Goal: Book appointment/travel/reservation

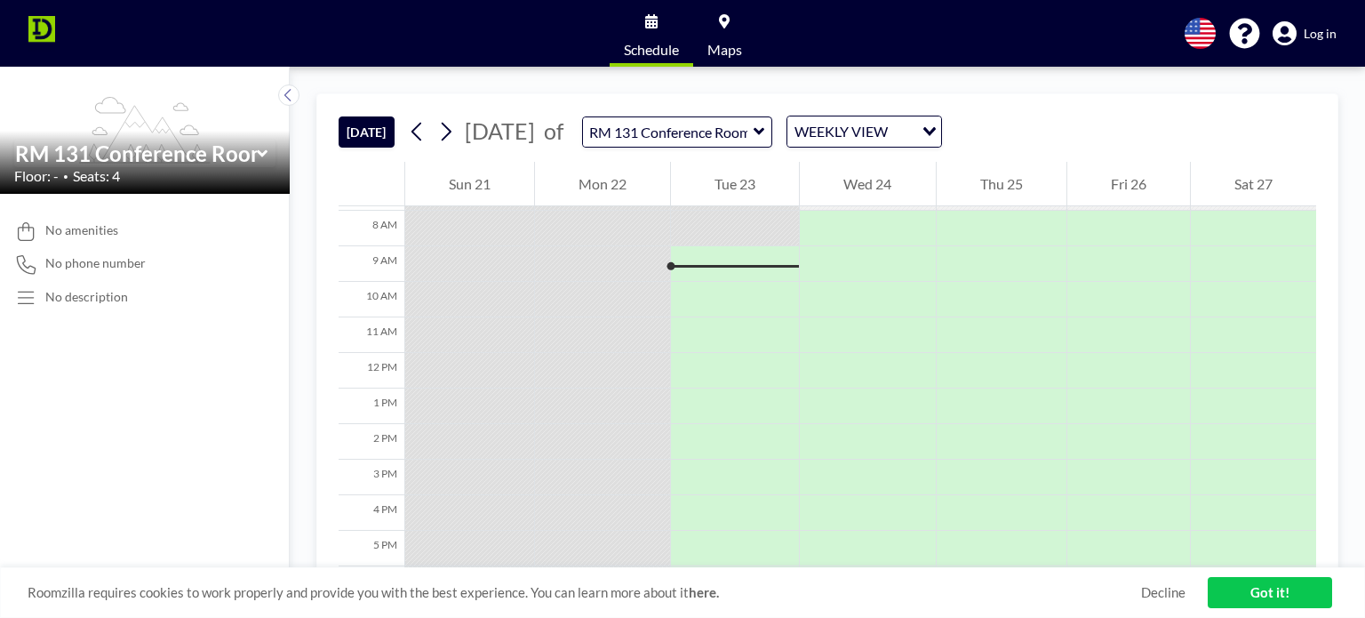
scroll to position [284, 0]
click at [719, 246] on div at bounding box center [735, 260] width 128 height 36
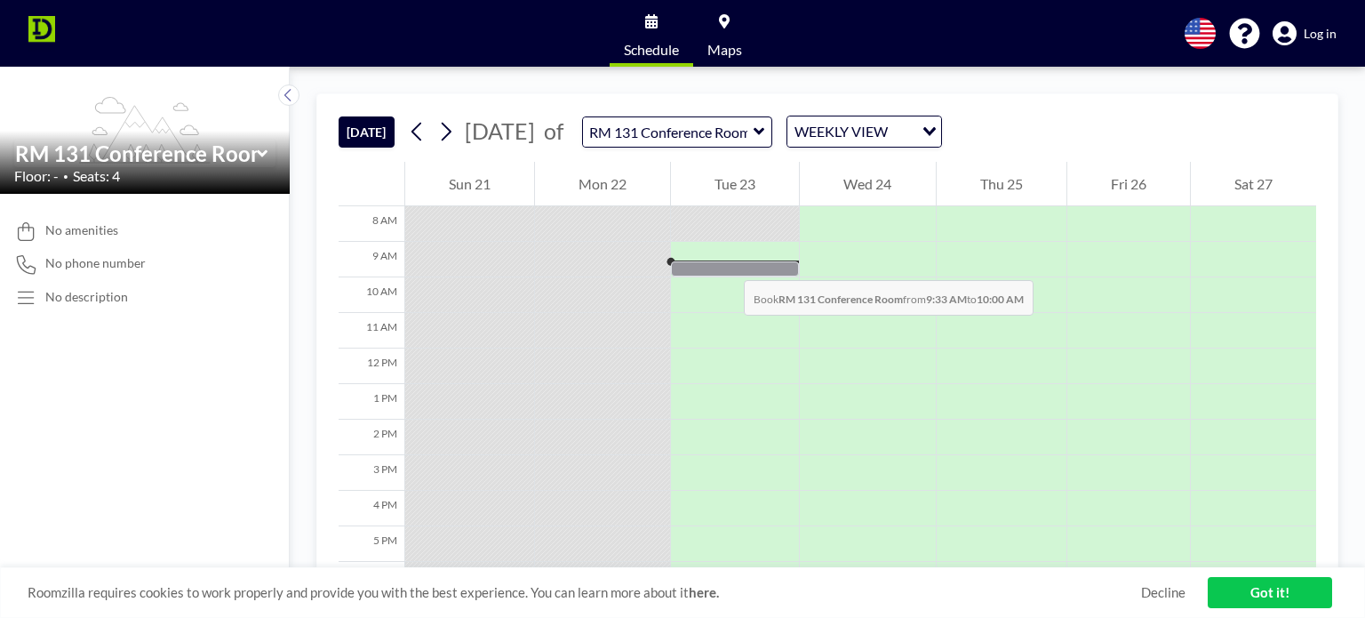
click at [726, 262] on div at bounding box center [735, 268] width 128 height 15
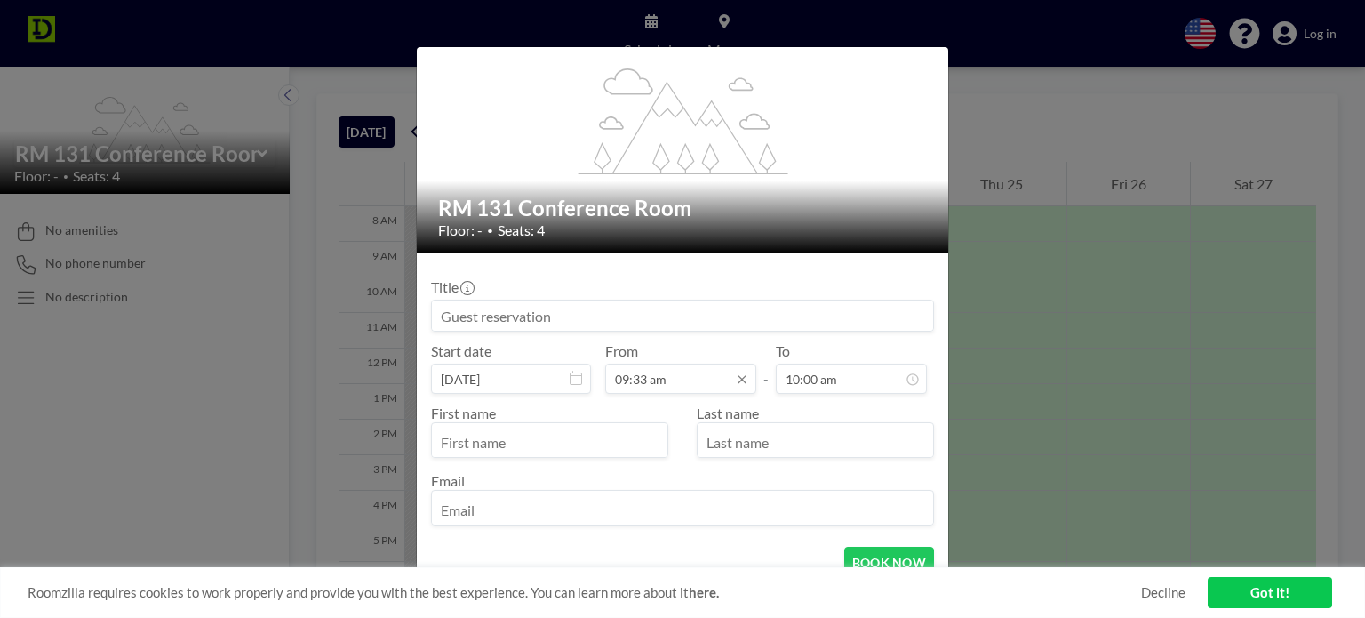
scroll to position [89, 0]
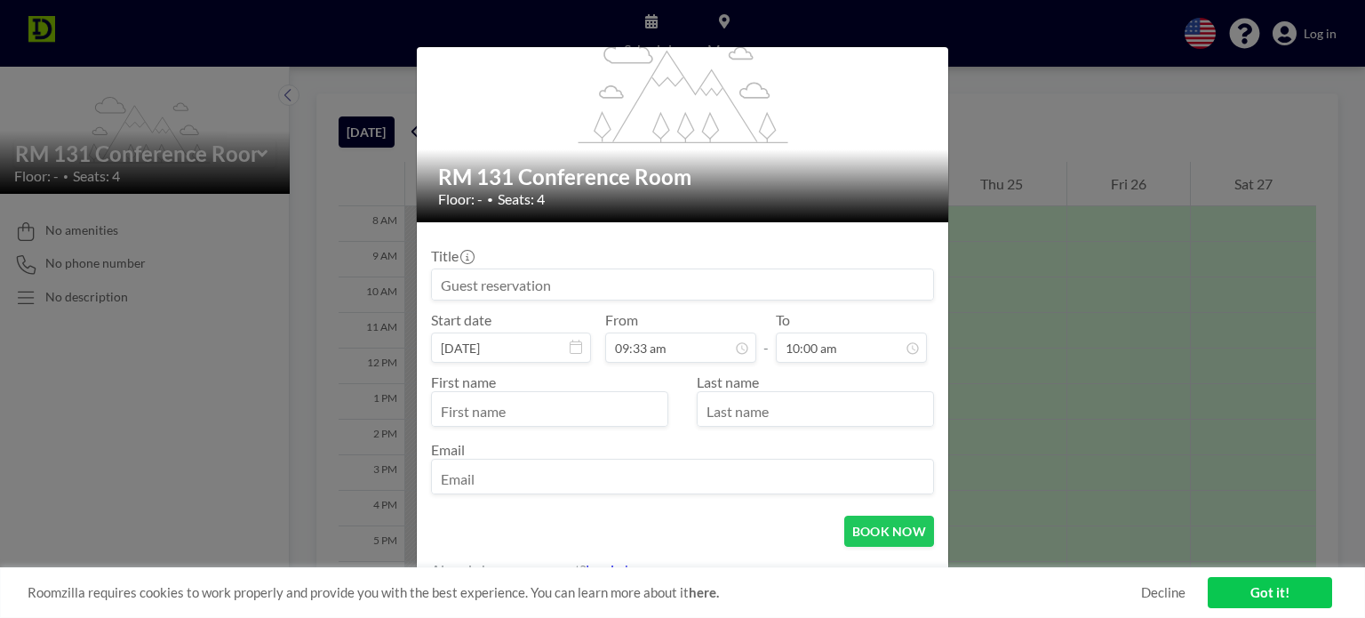
drag, startPoint x: 548, startPoint y: 281, endPoint x: 421, endPoint y: 283, distance: 127.1
click at [421, 283] on form "Title Start date [DATE] From 09:33 am - To 10:00 am First name Last name Email …" at bounding box center [682, 407] width 531 height 371
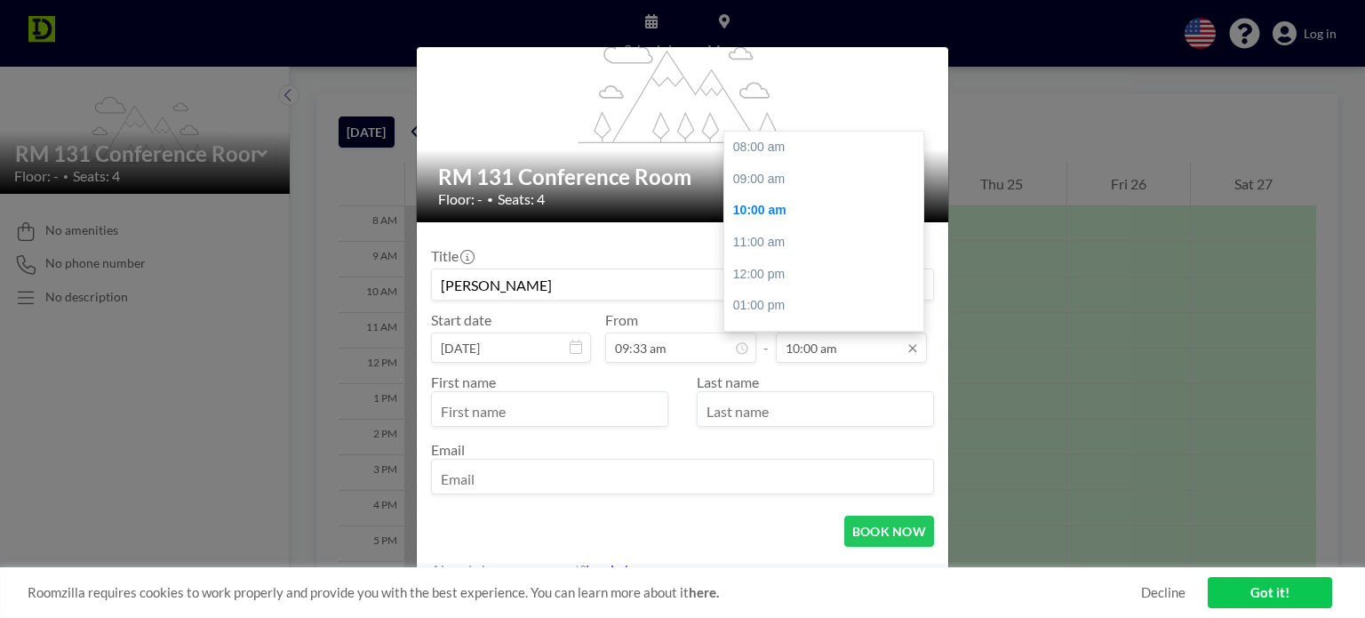
scroll to position [63, 0]
type input "[PERSON_NAME]"
click at [821, 347] on input "10:00 am" at bounding box center [851, 347] width 151 height 30
click at [752, 187] on div "04:00 pm" at bounding box center [828, 188] width 208 height 32
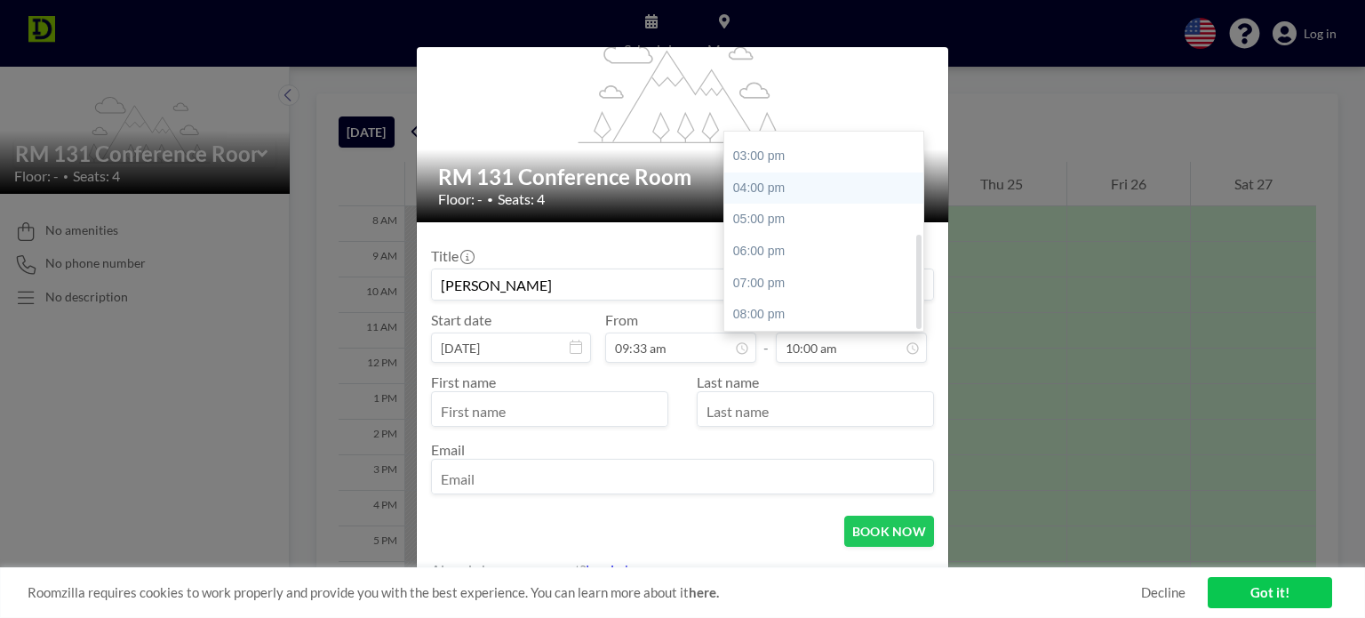
type input "04:00 pm"
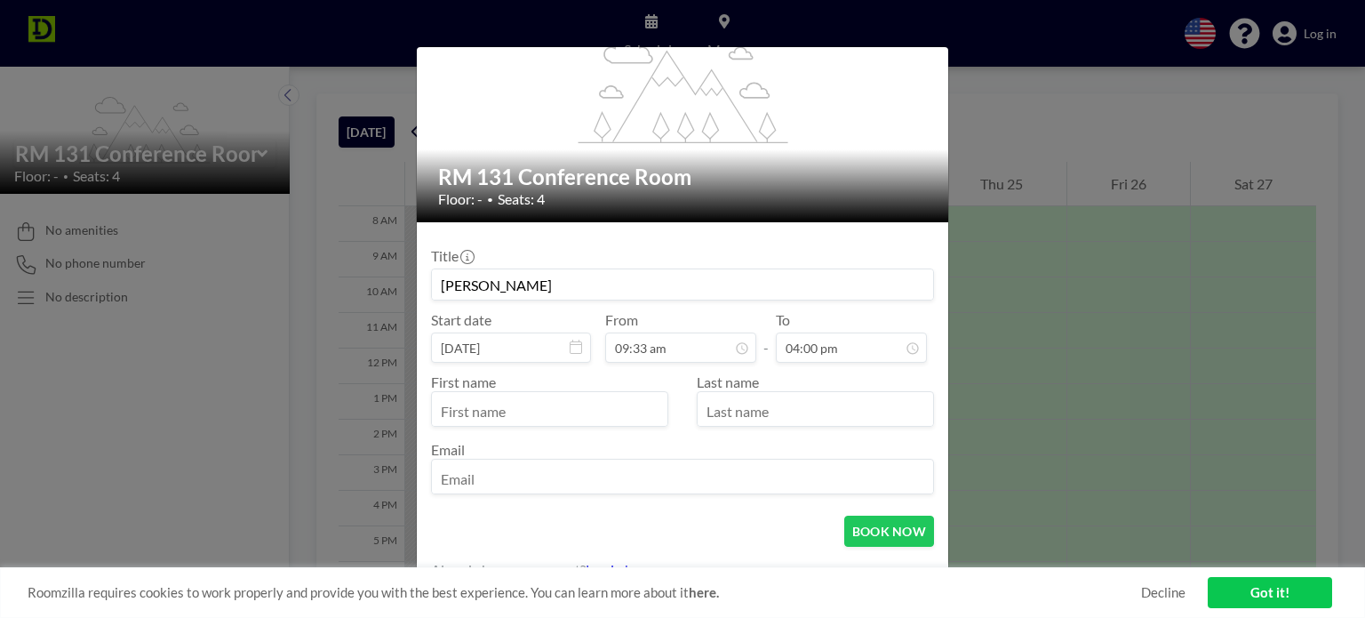
click at [546, 415] on input "text" at bounding box center [549, 410] width 235 height 30
type input "[PERSON_NAME]"
type input "Yanahan"
click at [506, 469] on input "email" at bounding box center [682, 478] width 501 height 30
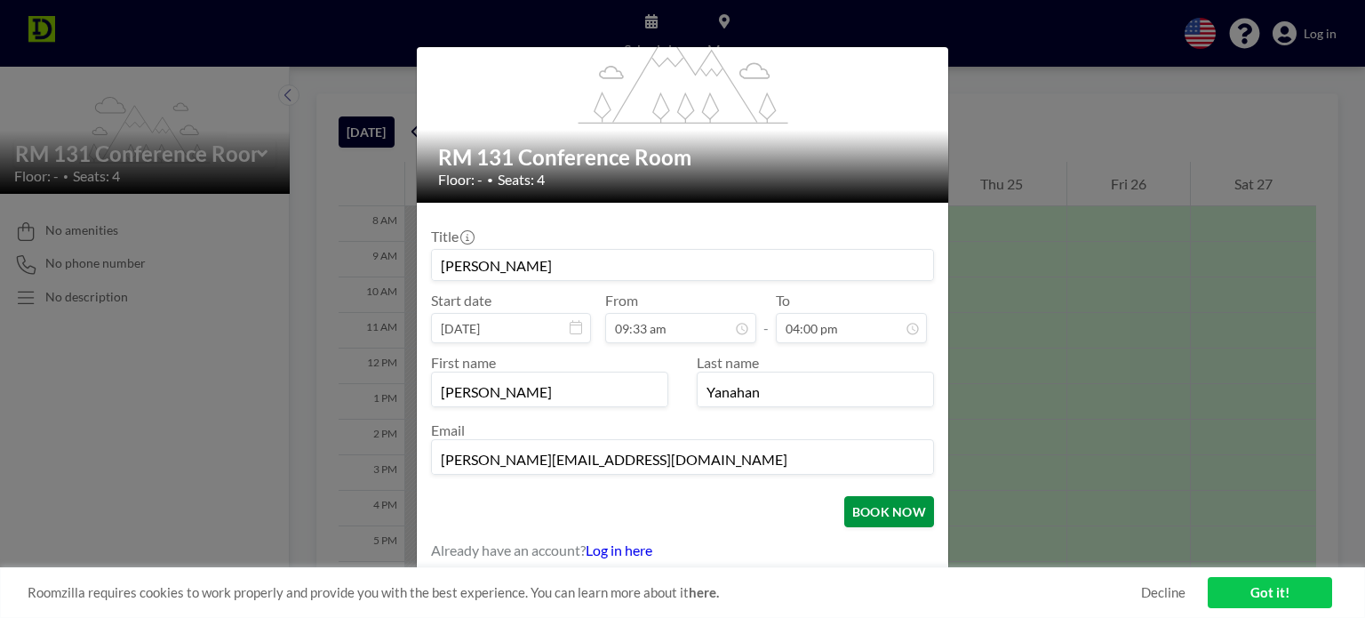
type input "[PERSON_NAME][EMAIL_ADDRESS][DOMAIN_NAME]"
click at [857, 506] on button "BOOK NOW" at bounding box center [889, 511] width 90 height 31
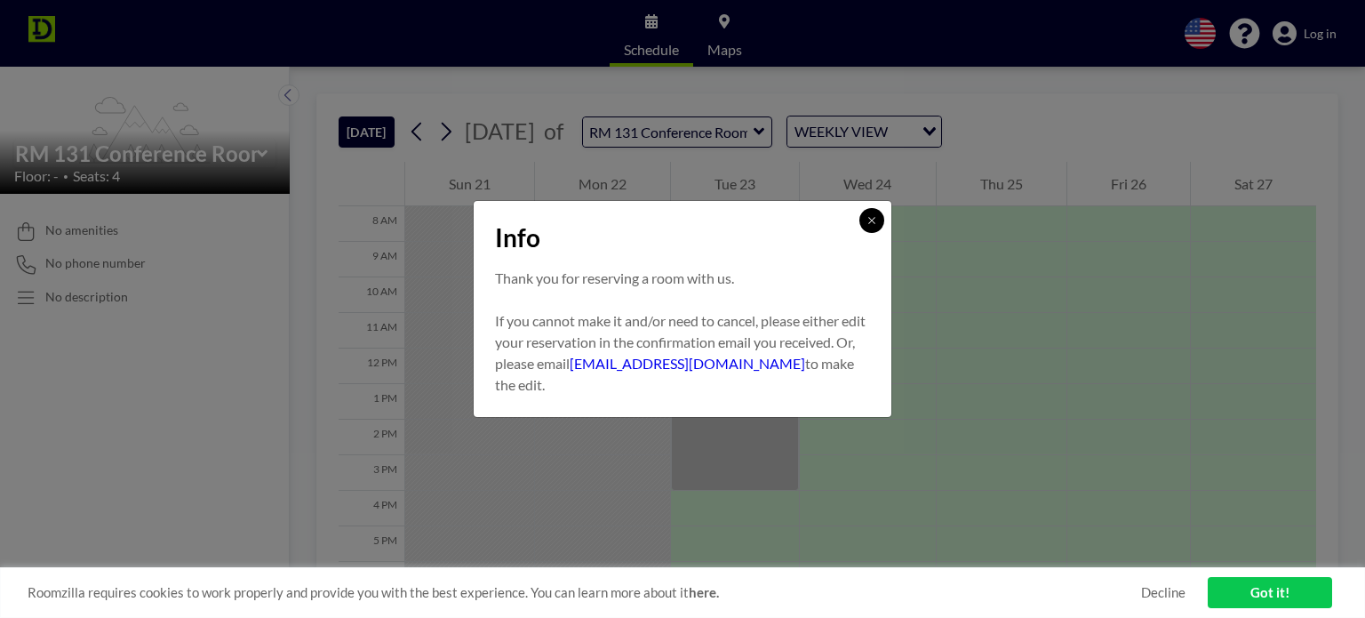
click at [865, 225] on button at bounding box center [871, 220] width 25 height 25
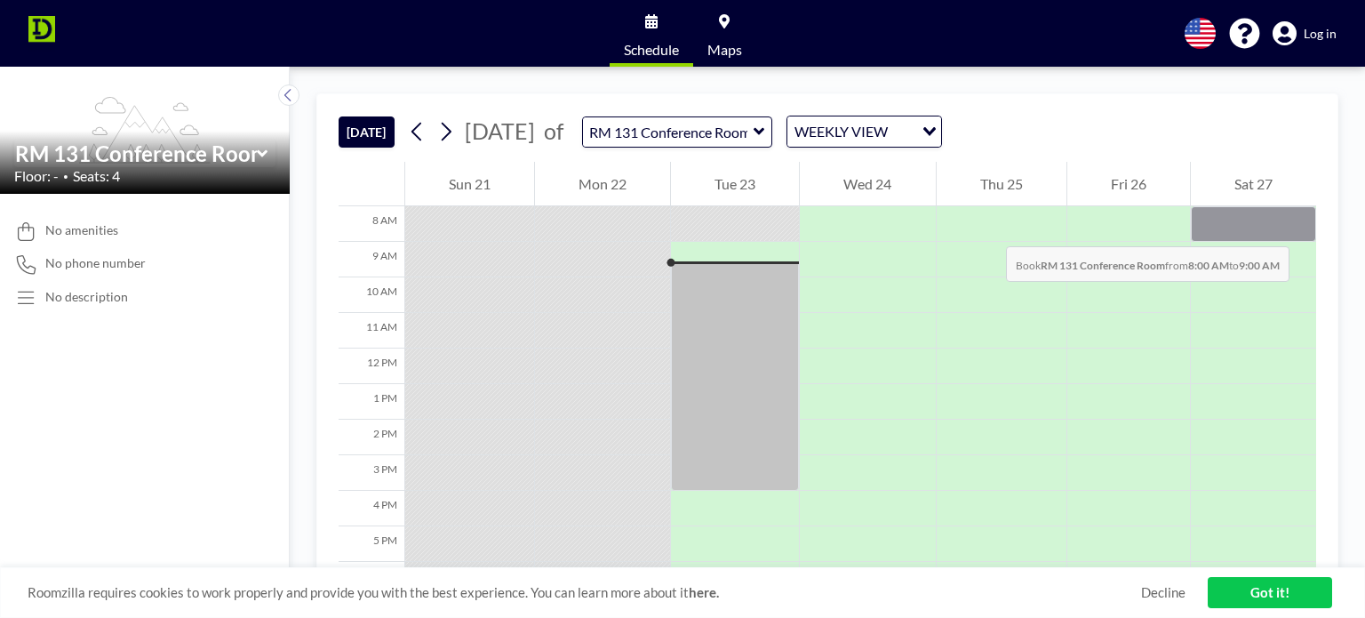
click at [1232, 228] on div at bounding box center [1253, 224] width 125 height 36
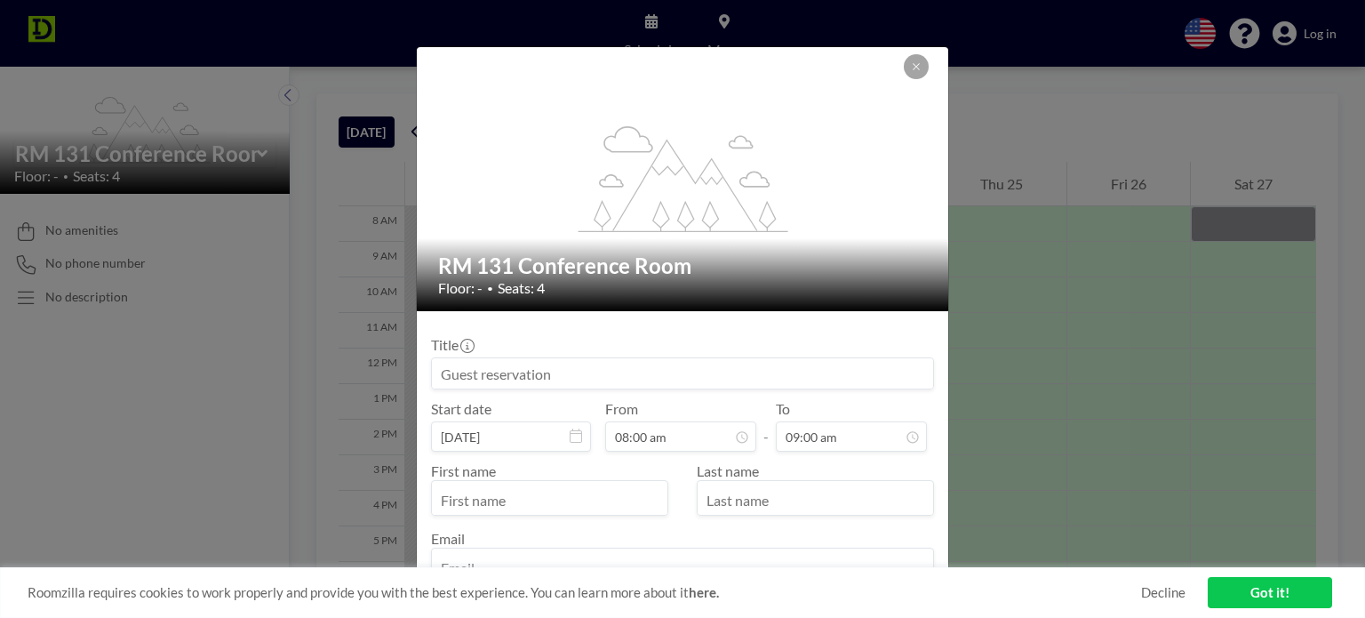
click at [551, 358] on input at bounding box center [682, 373] width 501 height 30
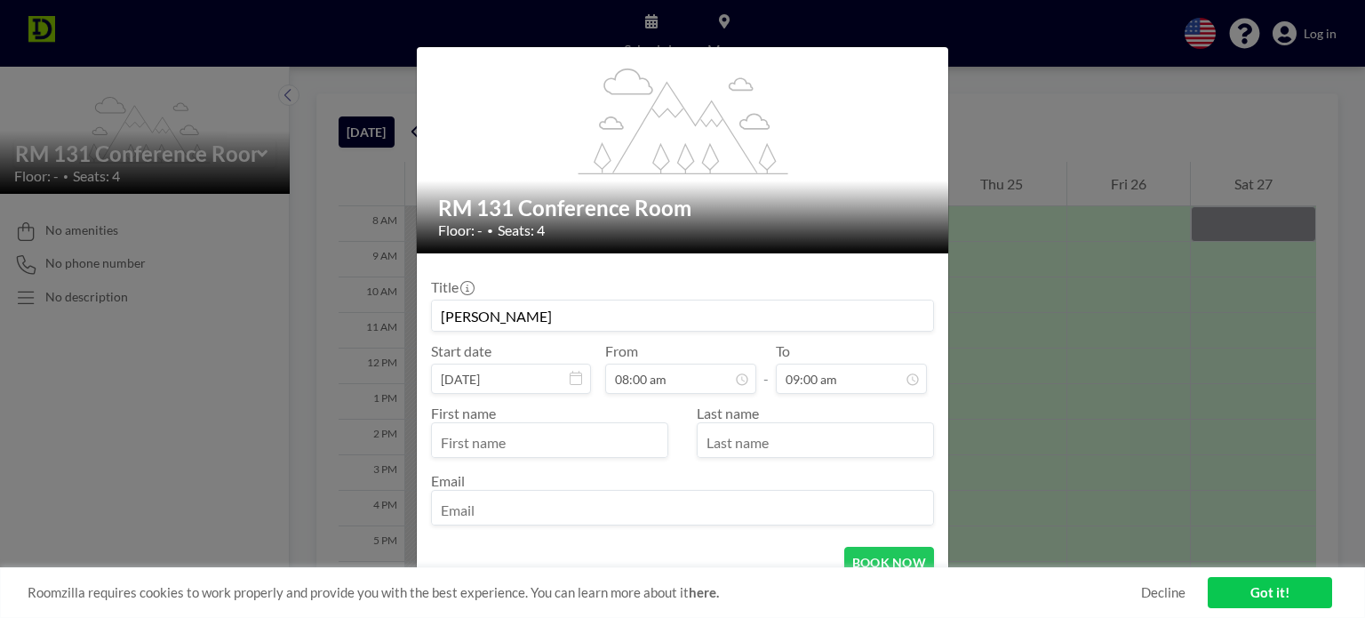
scroll to position [89, 0]
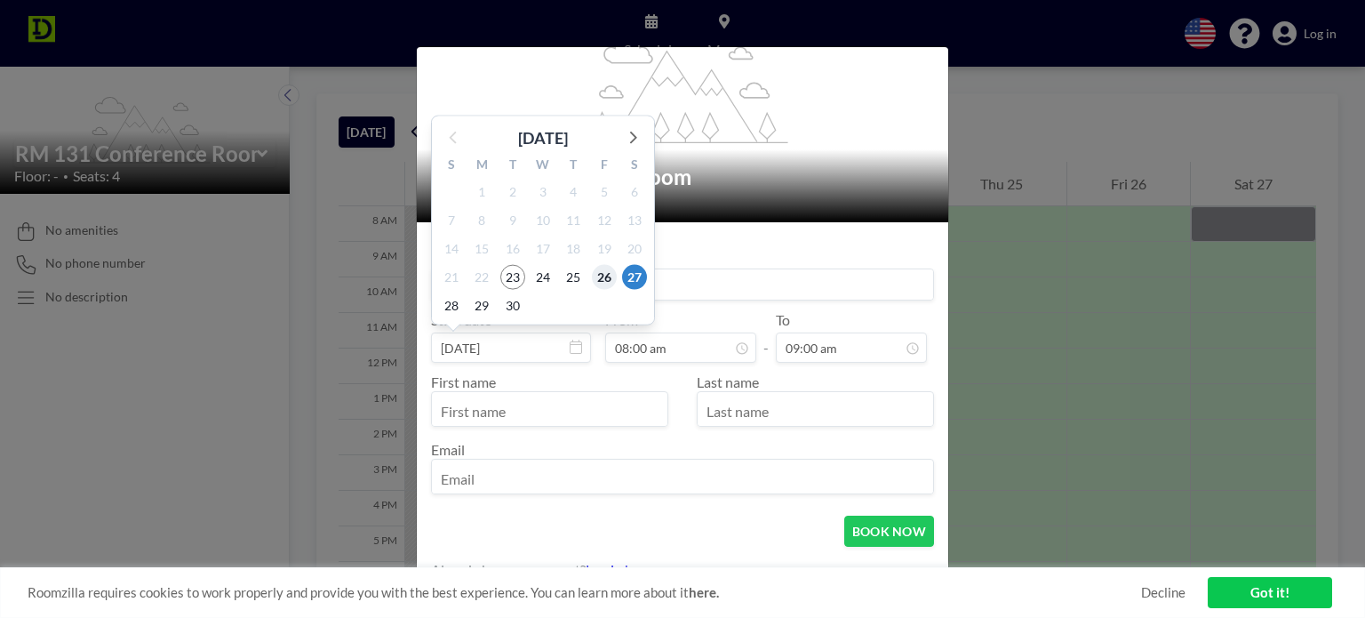
click at [602, 275] on span "26" at bounding box center [604, 276] width 25 height 25
type input "[PERSON_NAME]"
type input "[DATE]"
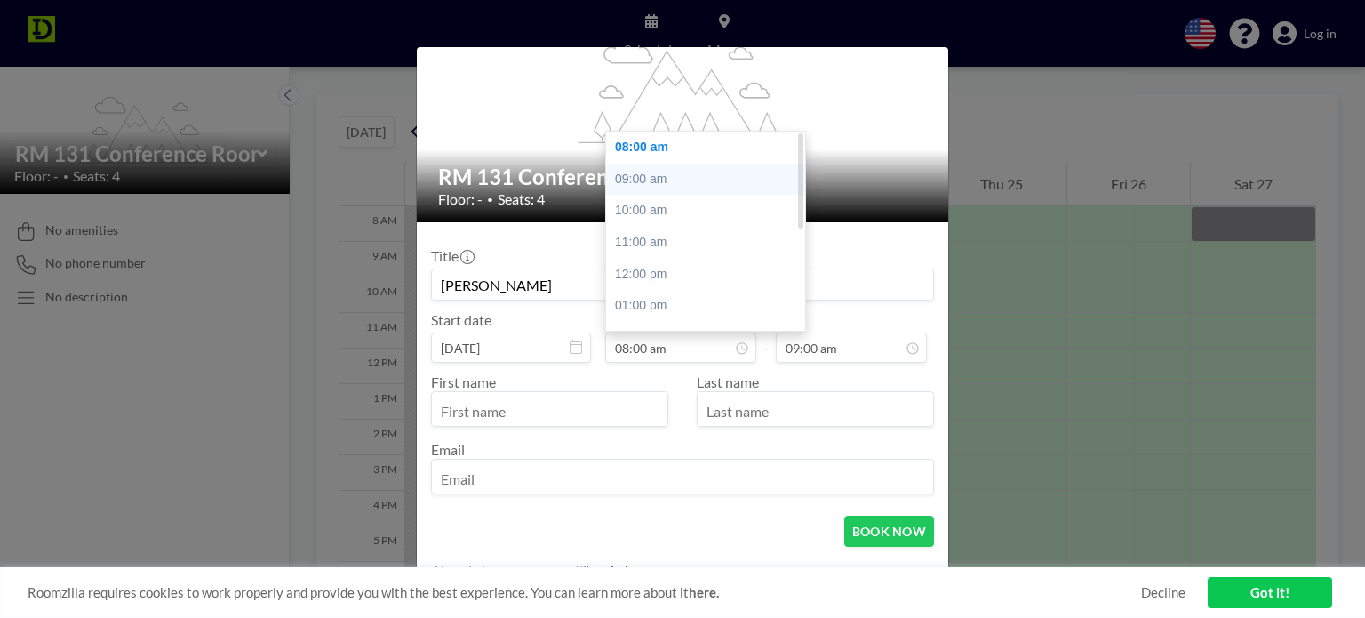
click at [642, 172] on div "09:00 am" at bounding box center [710, 179] width 208 height 32
type input "09:00 am"
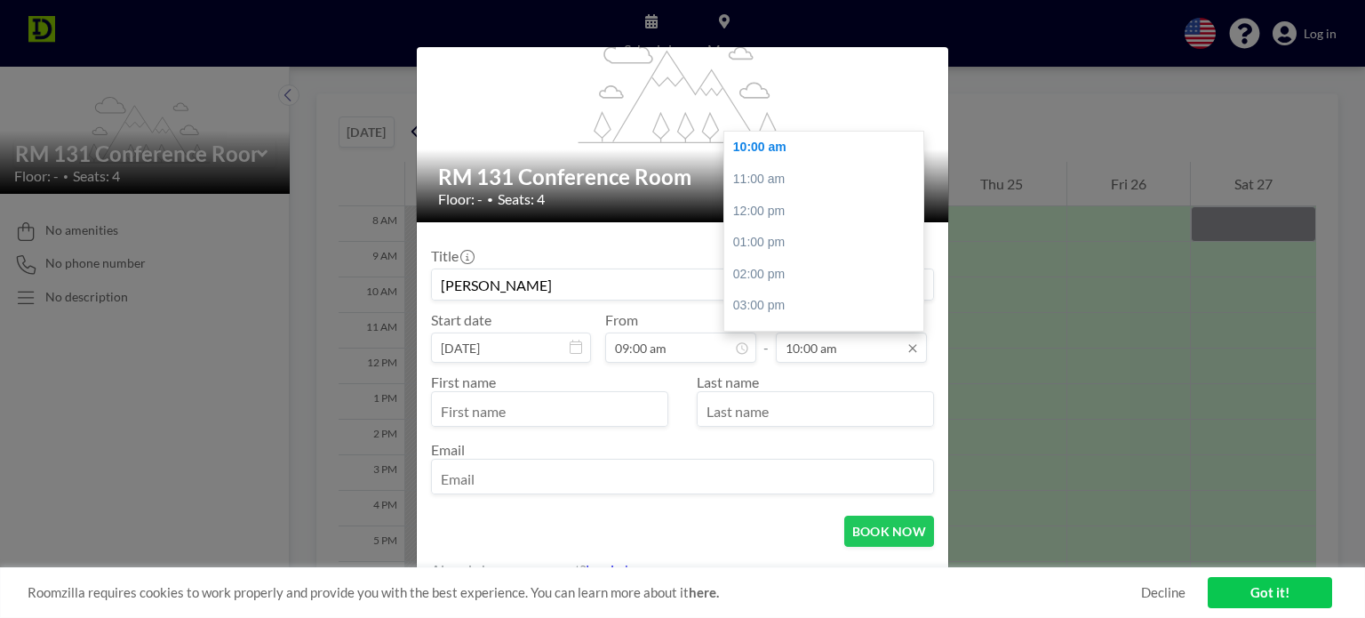
click at [807, 352] on input "10:00 am" at bounding box center [851, 347] width 151 height 30
click at [759, 251] on div "04:00 pm" at bounding box center [828, 249] width 208 height 32
type input "04:00 pm"
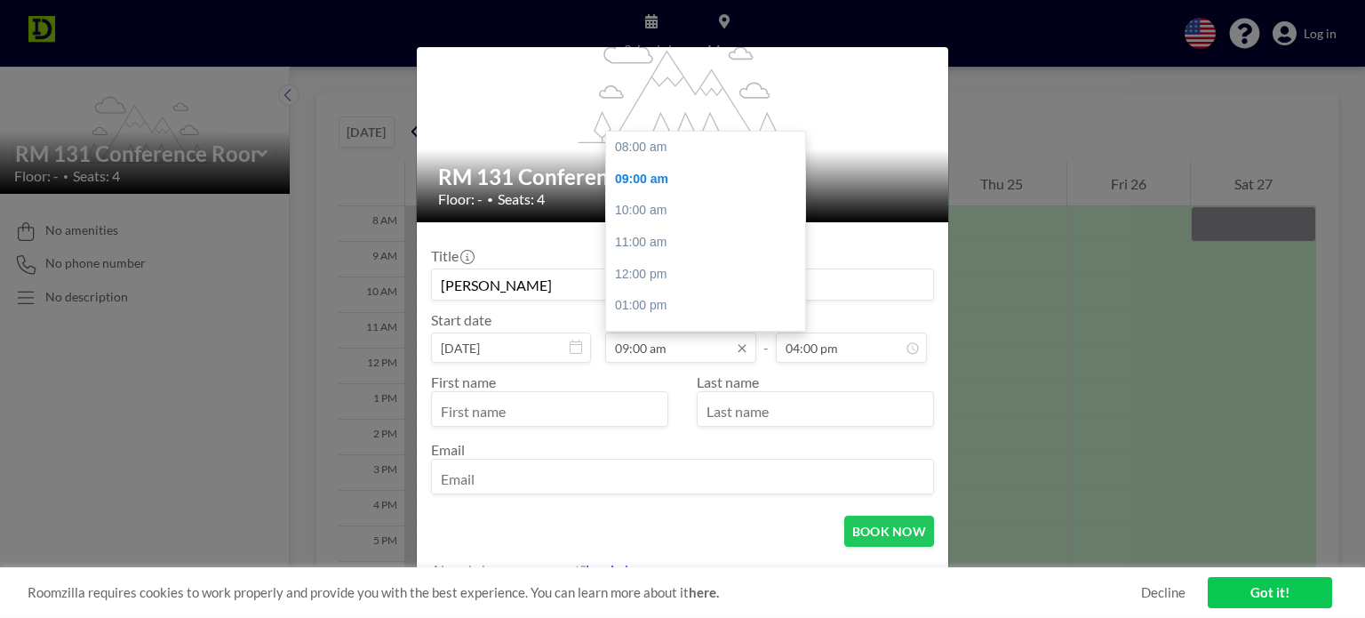
scroll to position [32, 0]
click at [621, 355] on input "09:00 am" at bounding box center [680, 347] width 151 height 30
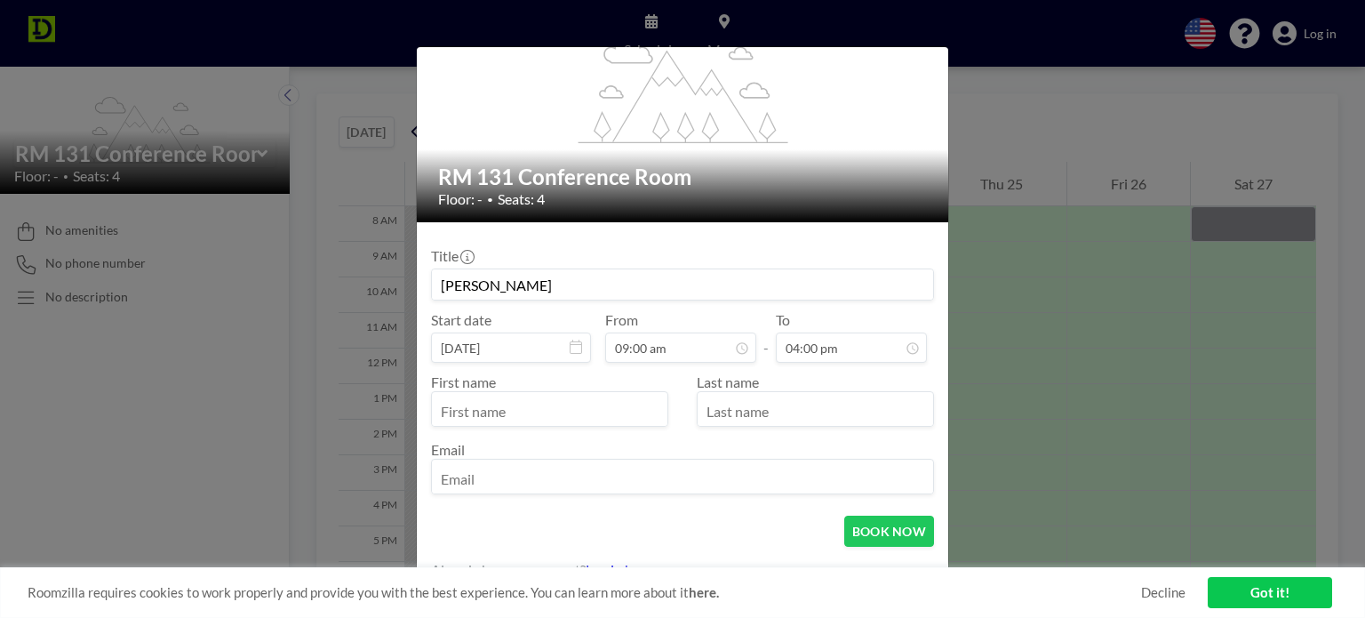
click at [517, 417] on input "text" at bounding box center [549, 410] width 235 height 30
type input "[PERSON_NAME]"
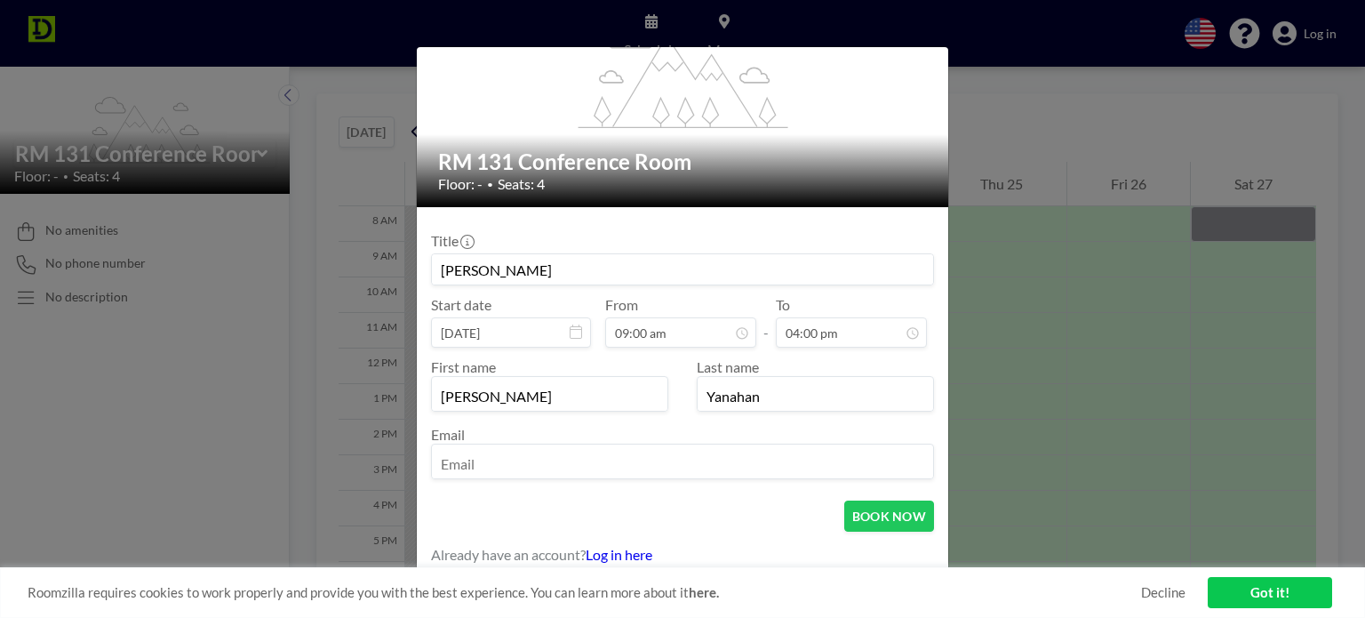
scroll to position [108, 0]
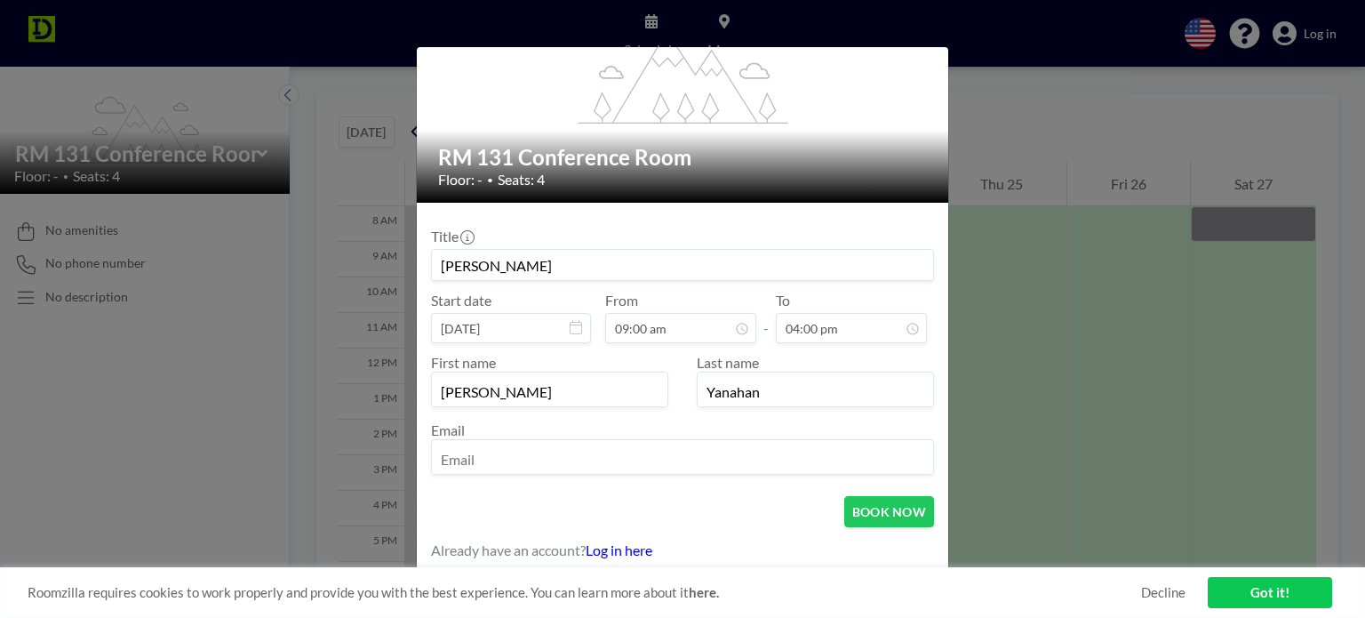
type input "Yanahan"
click at [505, 454] on input "email" at bounding box center [682, 458] width 501 height 30
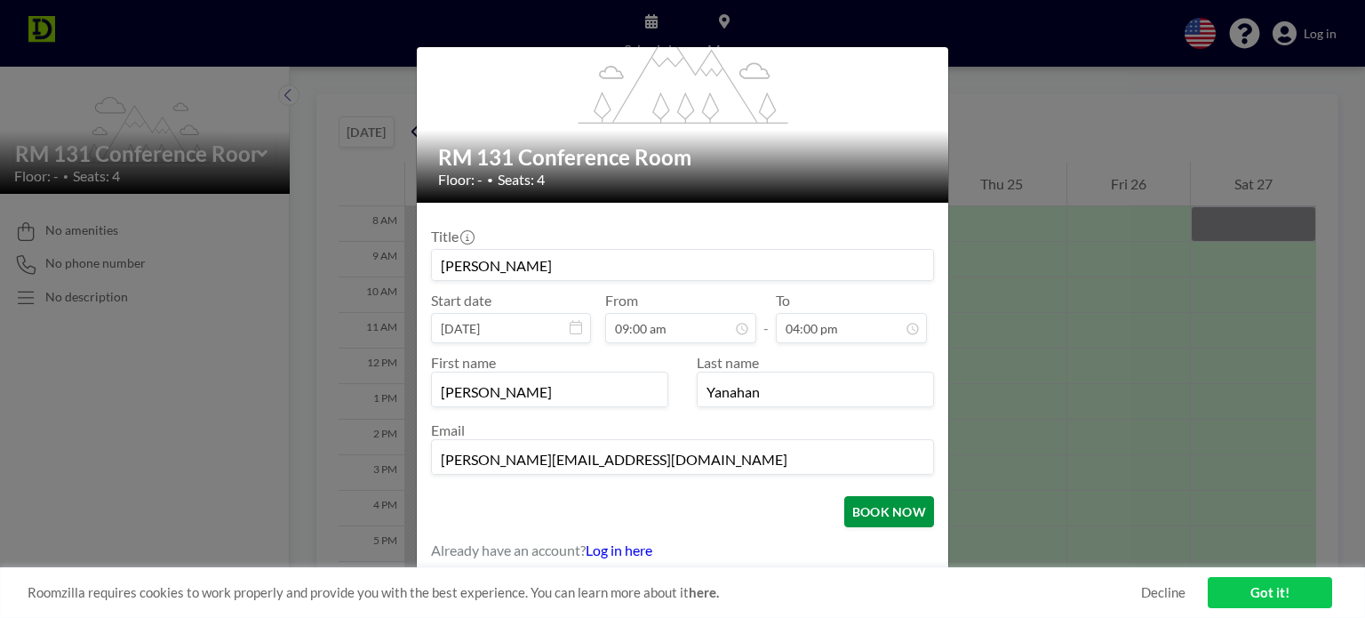
type input "[PERSON_NAME][EMAIL_ADDRESS][DOMAIN_NAME]"
click at [862, 510] on button "BOOK NOW" at bounding box center [889, 511] width 90 height 31
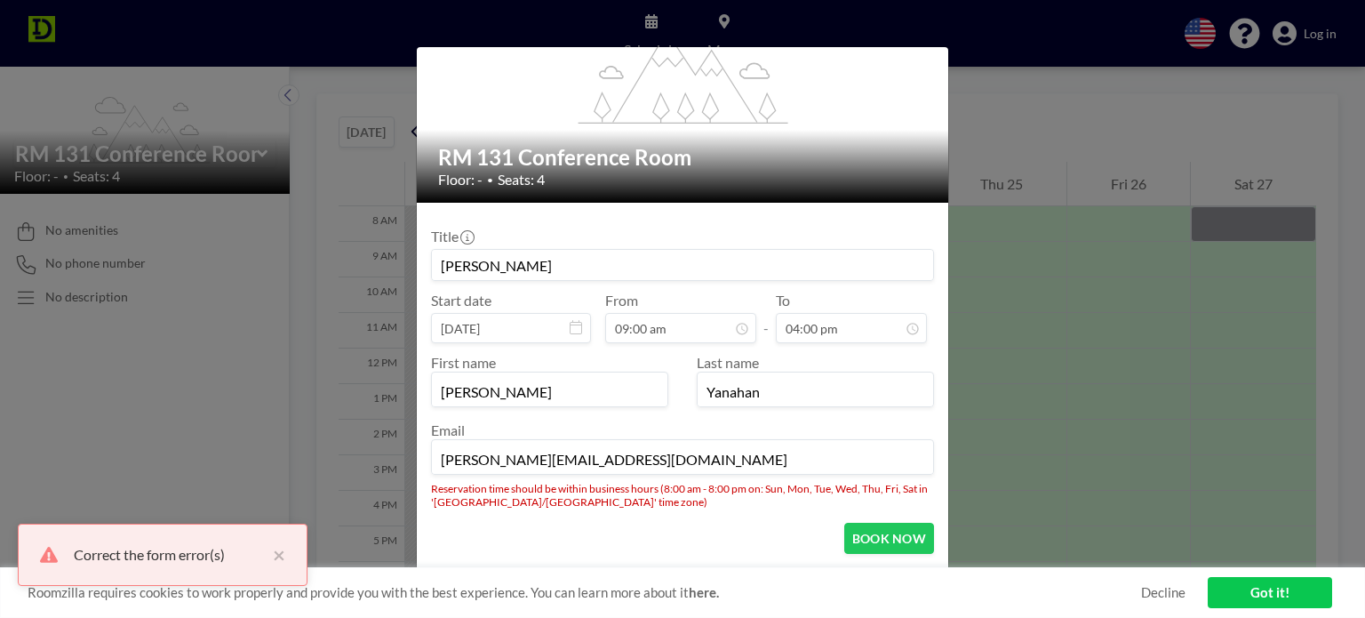
scroll to position [32, 0]
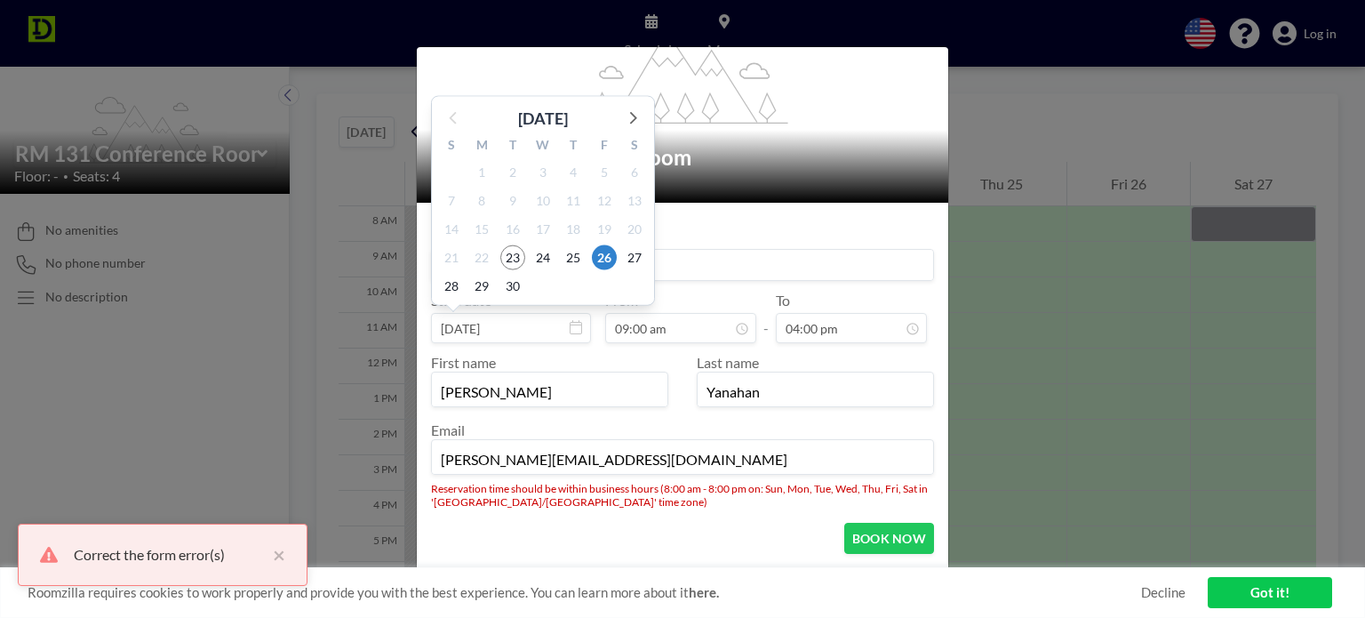
click at [572, 320] on icon at bounding box center [576, 327] width 12 height 14
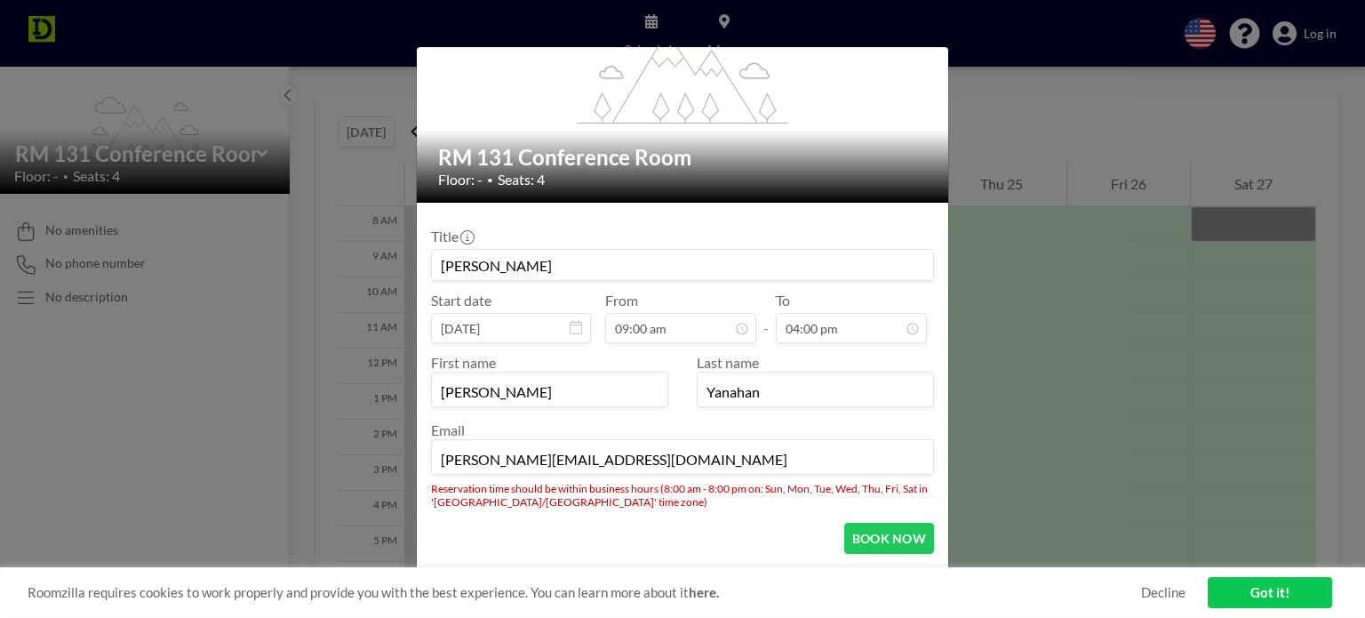
click at [572, 320] on icon at bounding box center [576, 327] width 12 height 14
click at [572, 331] on icon at bounding box center [576, 327] width 12 height 14
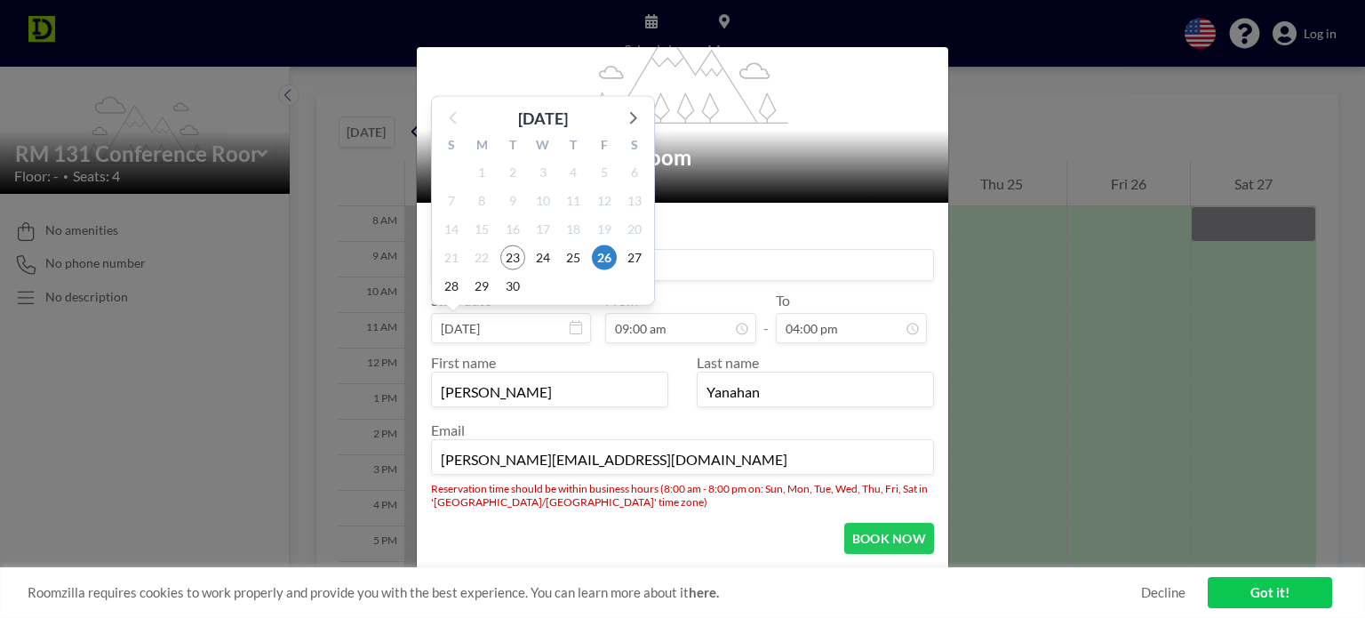
click at [480, 319] on input "[DATE]" at bounding box center [511, 328] width 160 height 30
click at [606, 258] on span "26" at bounding box center [604, 256] width 25 height 25
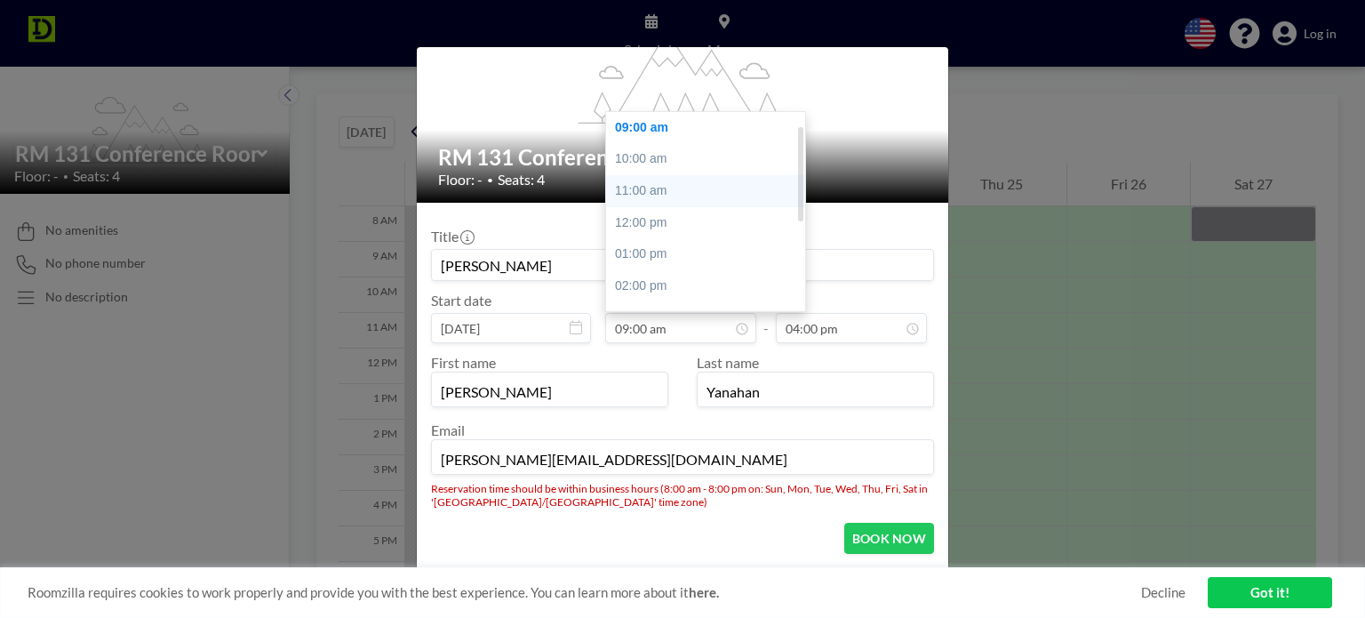
scroll to position [0, 0]
click at [643, 120] on div "08:00 am" at bounding box center [710, 128] width 208 height 32
type input "08:00 am"
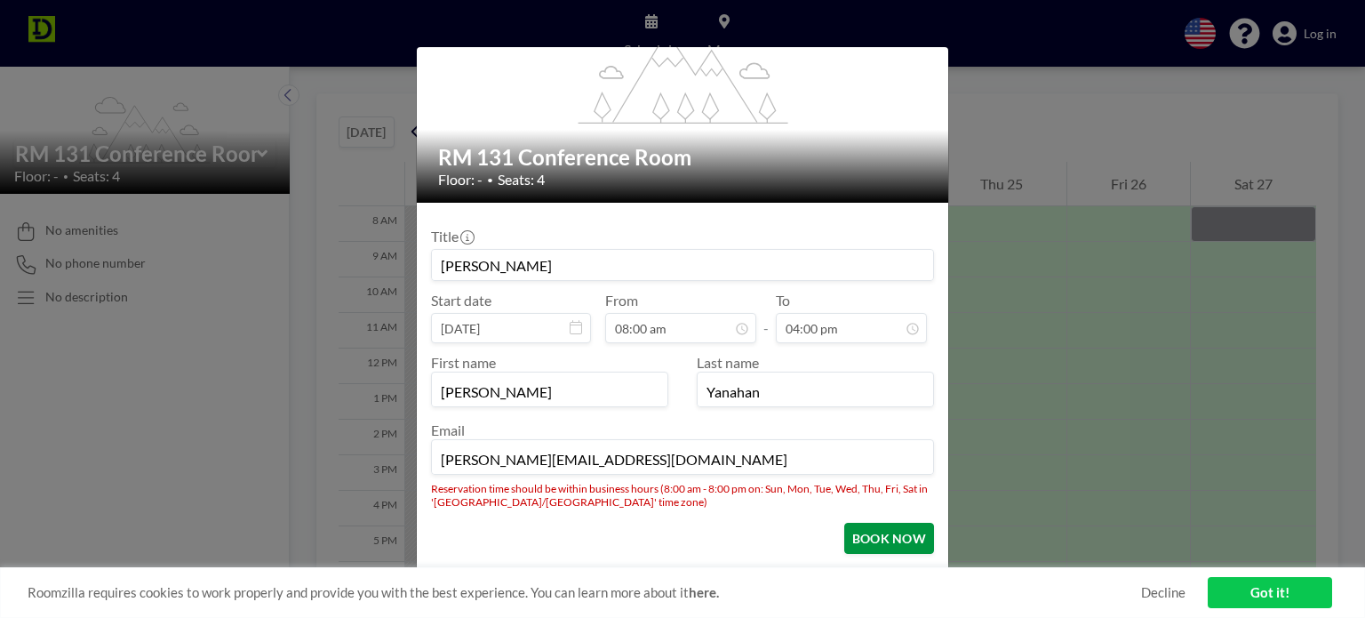
click at [852, 531] on button "BOOK NOW" at bounding box center [889, 537] width 90 height 31
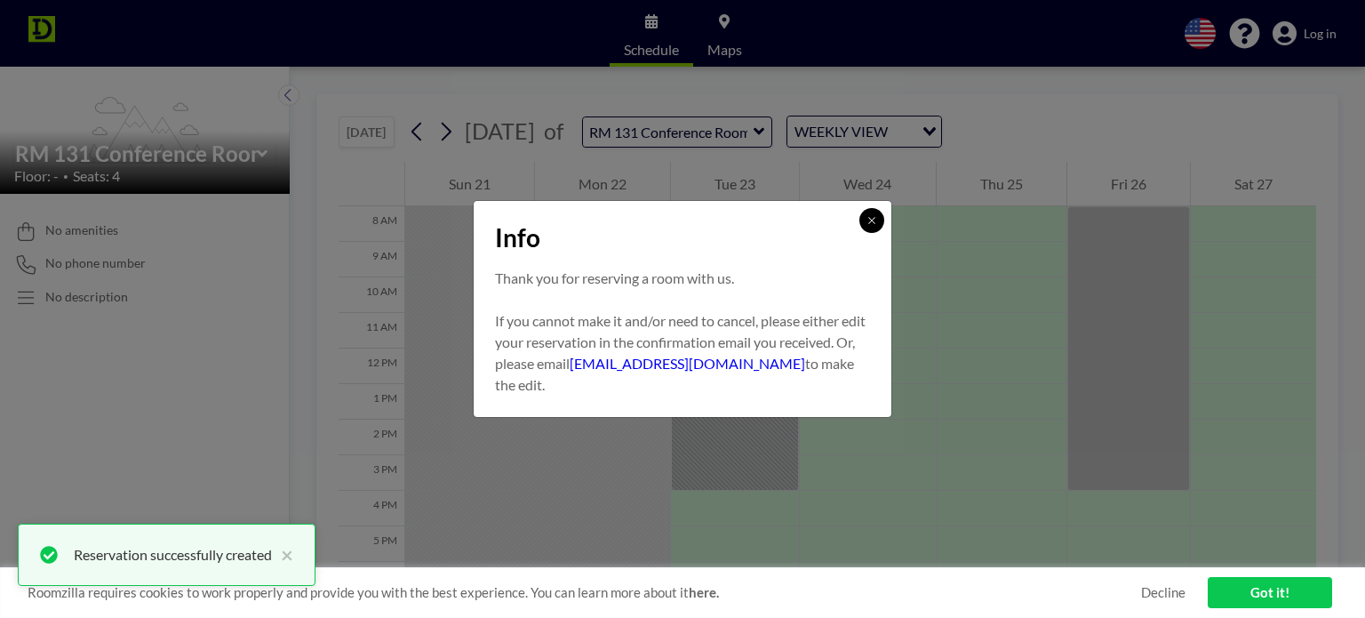
click at [866, 220] on icon at bounding box center [871, 220] width 11 height 11
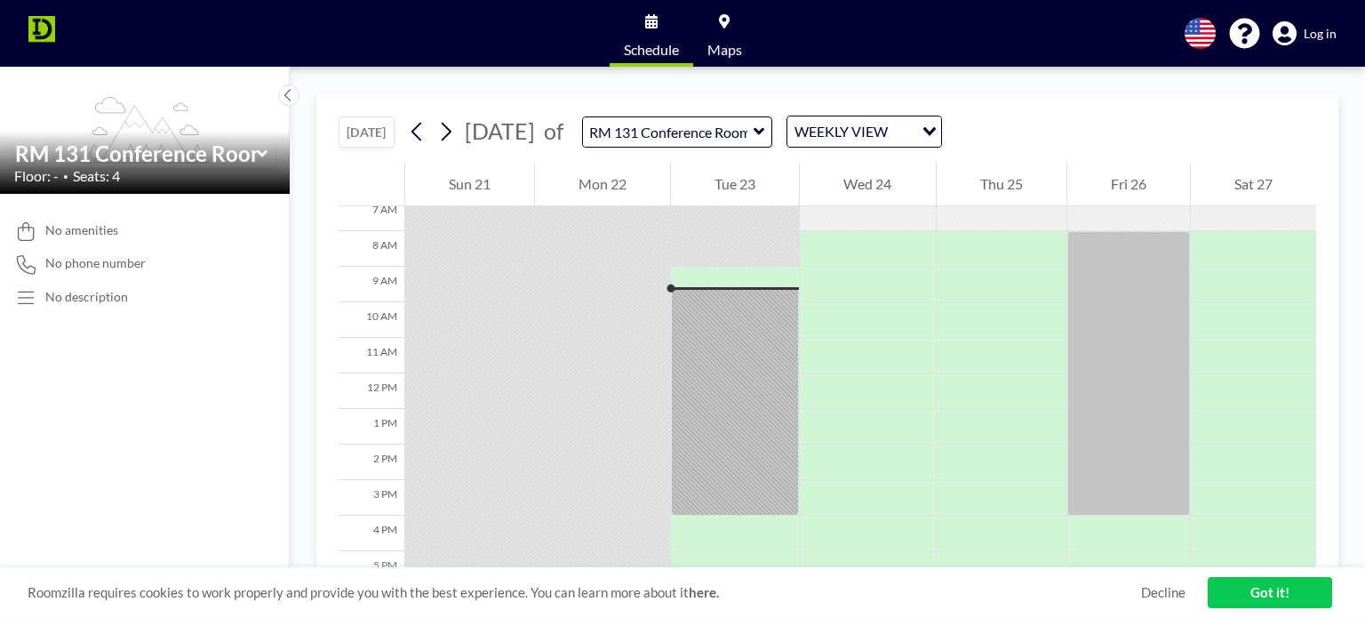
scroll to position [18, 0]
